Goal: Navigation & Orientation: Find specific page/section

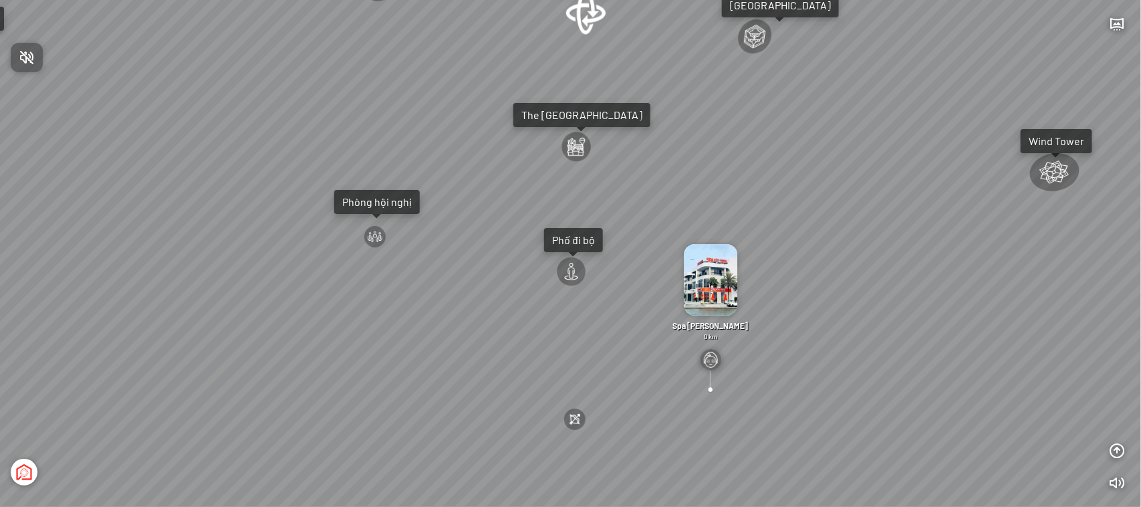
drag, startPoint x: 636, startPoint y: 171, endPoint x: 638, endPoint y: 241, distance: 69.6
click at [638, 241] on div at bounding box center [570, 253] width 1141 height 507
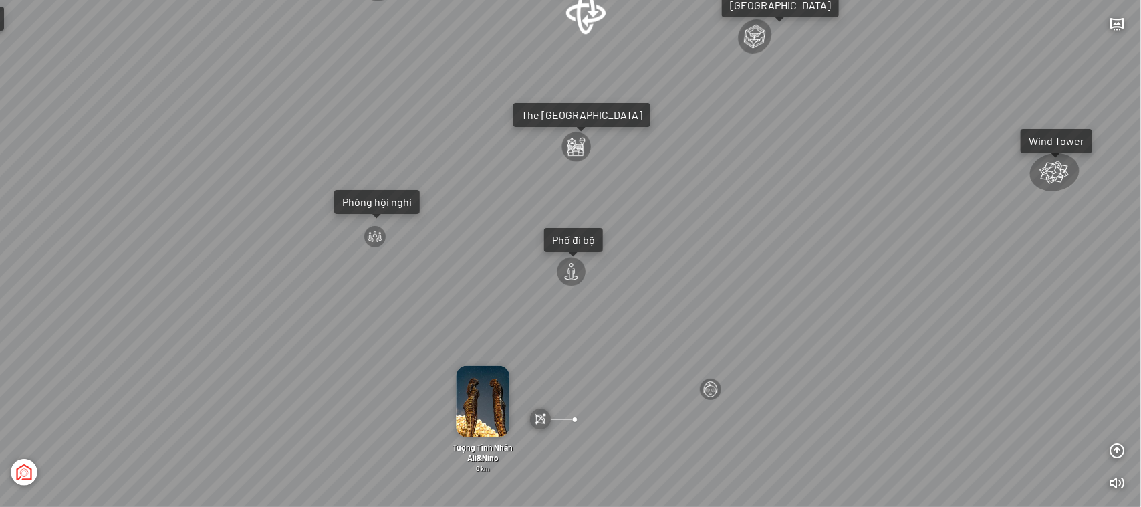
click at [583, 13] on div at bounding box center [586, 12] width 43 height 45
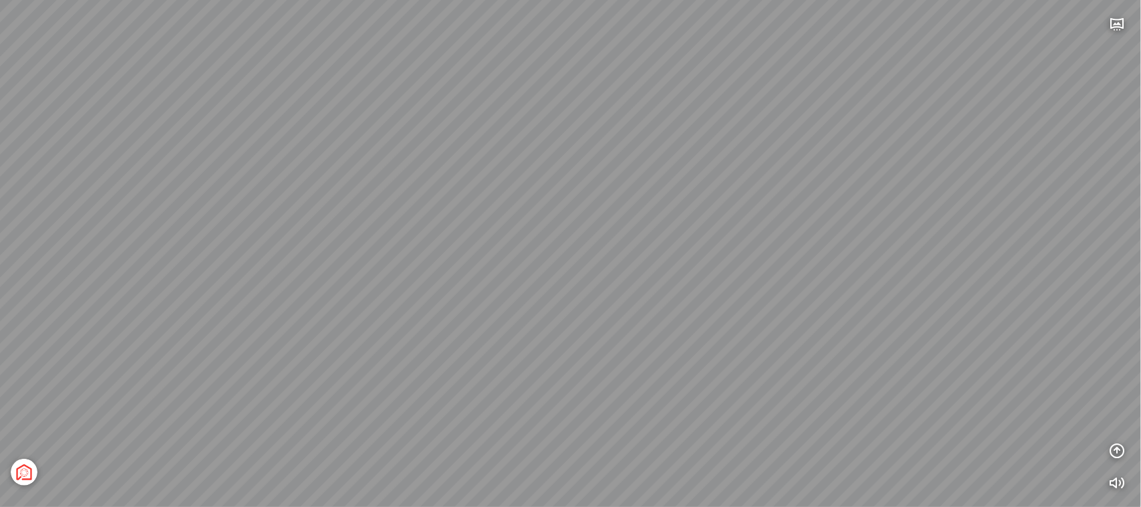
drag, startPoint x: 646, startPoint y: 336, endPoint x: 570, endPoint y: 304, distance: 82.7
click at [655, 289] on div at bounding box center [570, 253] width 1141 height 507
drag, startPoint x: 578, startPoint y: 294, endPoint x: 546, endPoint y: 277, distance: 36.2
click at [542, 269] on div "[GEOGRAPHIC_DATA] 3.6 km KN Links [GEOGRAPHIC_DATA] 5.9 km Thể Thao Bãi Biển 0 …" at bounding box center [570, 253] width 1141 height 507
drag, startPoint x: 644, startPoint y: 293, endPoint x: 682, endPoint y: 295, distance: 38.2
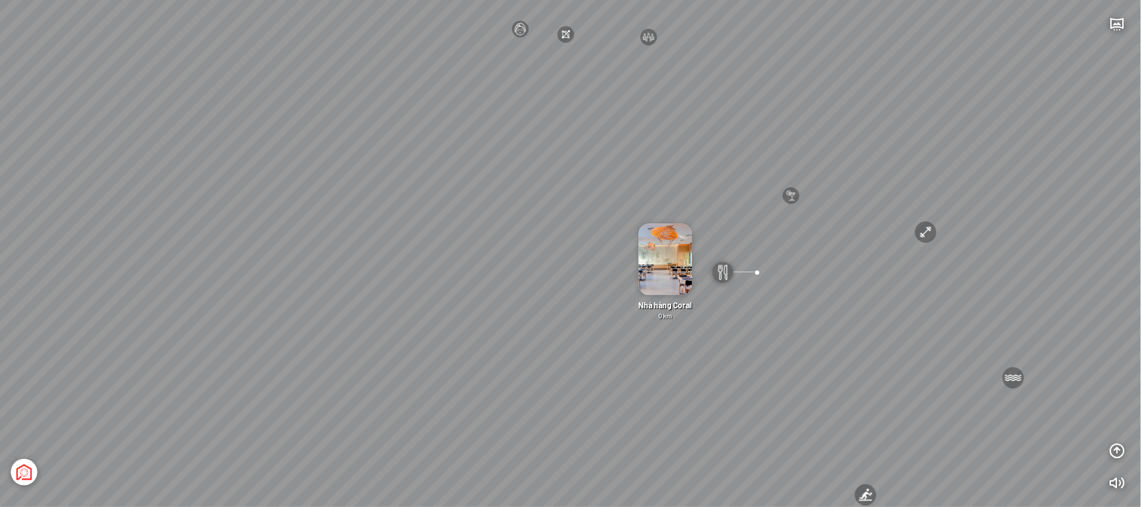
click at [682, 295] on div "Nhà hàng Coral 0 km" at bounding box center [666, 272] width 78 height 97
click at [630, 275] on div "[GEOGRAPHIC_DATA] 3.6 km KN Links [GEOGRAPHIC_DATA] 5.9 km Thể Thao Bãi Biển 0 …" at bounding box center [570, 253] width 1141 height 507
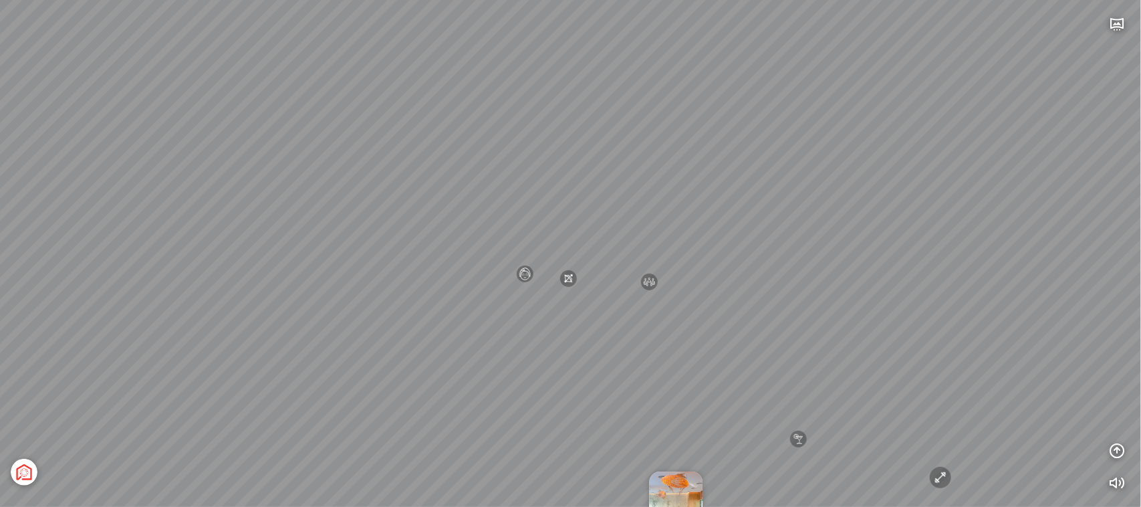
drag, startPoint x: 596, startPoint y: 256, endPoint x: 634, endPoint y: 44, distance: 215.2
click at [640, 82] on div "[GEOGRAPHIC_DATA] 3.6 km KN Links [GEOGRAPHIC_DATA] 5.9 km Thể Thao Bãi Biển 0 …" at bounding box center [570, 253] width 1141 height 507
drag, startPoint x: 620, startPoint y: 362, endPoint x: 614, endPoint y: 294, distance: 67.9
click at [614, 294] on div "[GEOGRAPHIC_DATA] 3.6 km KN Links [GEOGRAPHIC_DATA] 5.9 km Thể Thao Bãi Biển 0 …" at bounding box center [570, 253] width 1141 height 507
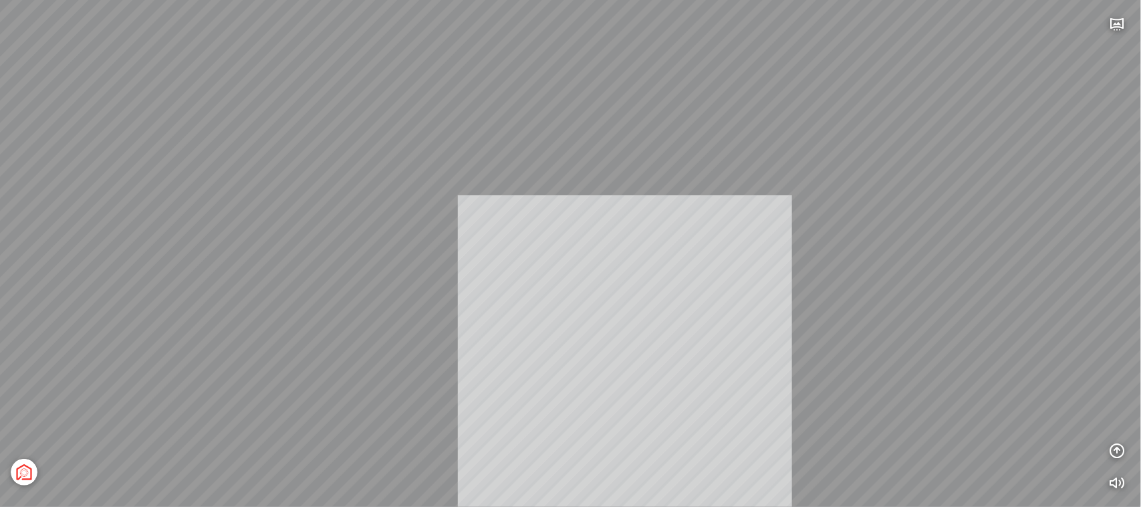
click at [613, 383] on div "[GEOGRAPHIC_DATA] 3.6 km KN Links [GEOGRAPHIC_DATA] 5.9 km Thể Thao Bãi Biển 0 …" at bounding box center [570, 253] width 1141 height 507
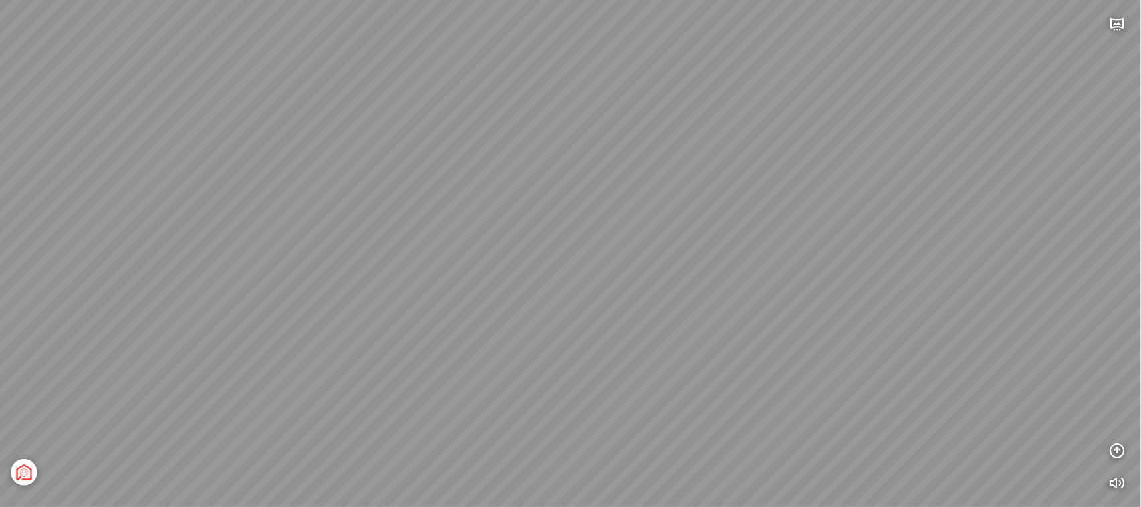
drag, startPoint x: 562, startPoint y: 208, endPoint x: 527, endPoint y: 275, distance: 75.4
click at [527, 275] on div "[GEOGRAPHIC_DATA] 3.6 km KN Links [GEOGRAPHIC_DATA] 5.9 km Thể Thao Bãi Biển 0 …" at bounding box center [570, 253] width 1141 height 507
click at [889, 458] on div at bounding box center [886, 461] width 23 height 23
drag, startPoint x: 543, startPoint y: 166, endPoint x: 656, endPoint y: 275, distance: 157.4
click at [656, 275] on div "[GEOGRAPHIC_DATA] 3.6 km KN Links [GEOGRAPHIC_DATA] 5.9 km Thể Thao Bãi Biển 0 …" at bounding box center [570, 253] width 1141 height 507
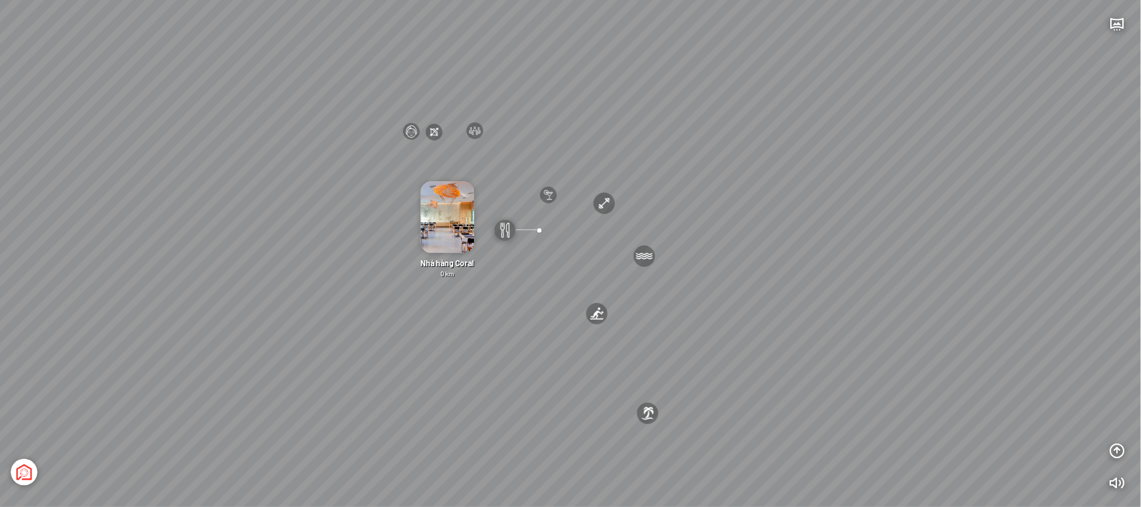
drag, startPoint x: 540, startPoint y: 229, endPoint x: 783, endPoint y: 258, distance: 244.4
click at [783, 258] on div "[GEOGRAPHIC_DATA] 3.6 km KN Links [GEOGRAPHIC_DATA] 5.9 km Thể Thao Bãi Biển 0 …" at bounding box center [570, 253] width 1141 height 507
drag, startPoint x: 646, startPoint y: 229, endPoint x: 794, endPoint y: 302, distance: 163.8
click at [817, 311] on div "[GEOGRAPHIC_DATA] 3.6 km KN Links [GEOGRAPHIC_DATA] 5.9 km Thể Thao Bãi Biển 0 …" at bounding box center [570, 253] width 1141 height 507
